Goal: Obtain resource: Download file/media

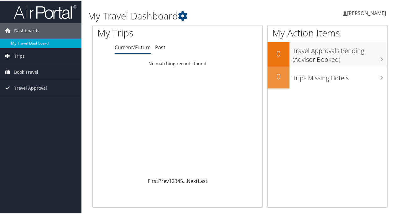
click at [29, 55] on link "Trips" at bounding box center [41, 56] width 82 height 16
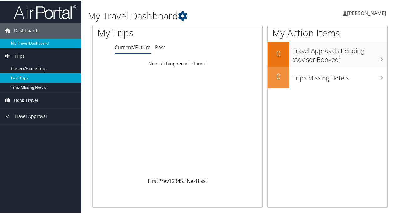
click at [40, 75] on link "Past Trips" at bounding box center [41, 77] width 82 height 9
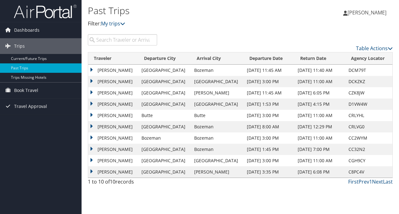
click at [91, 67] on td "[PERSON_NAME]" at bounding box center [113, 70] width 50 height 11
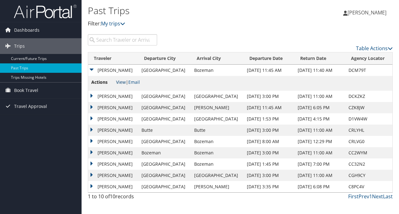
click at [122, 82] on link "View" at bounding box center [121, 82] width 10 height 6
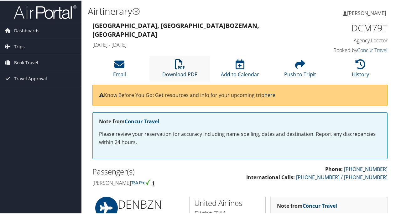
click at [183, 71] on link "Download PDF" at bounding box center [179, 69] width 35 height 15
